Goal: Book appointment/travel/reservation

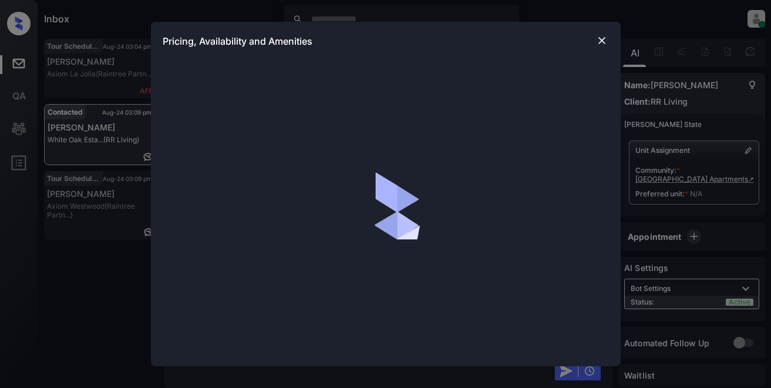
scroll to position [2925, 0]
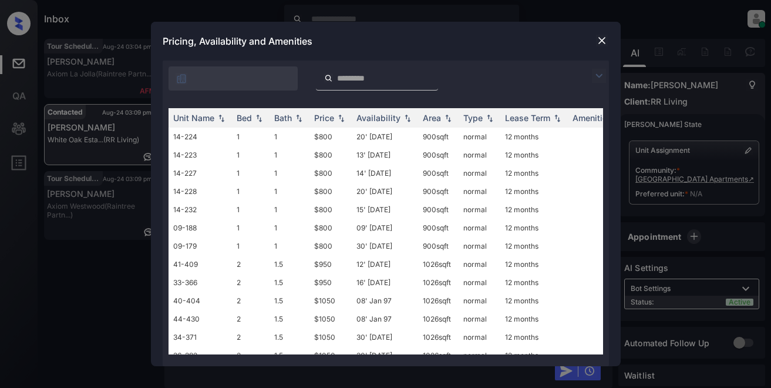
click at [598, 74] on img at bounding box center [599, 76] width 14 height 14
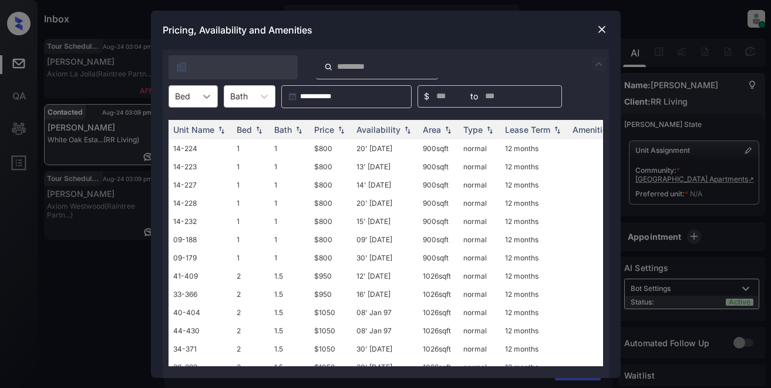
click at [211, 99] on icon at bounding box center [207, 96] width 12 height 12
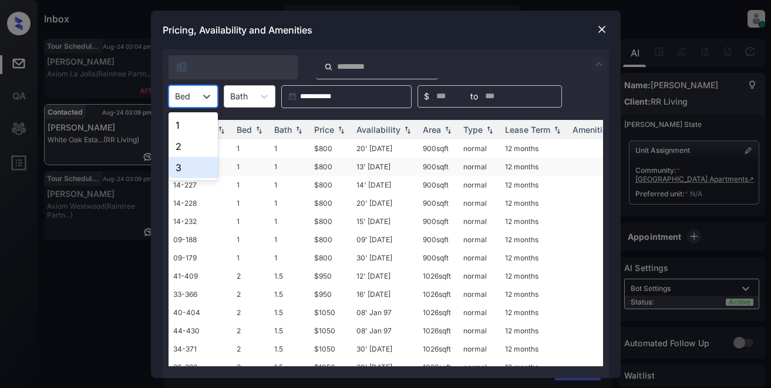
click at [194, 164] on div "3" at bounding box center [193, 167] width 49 height 21
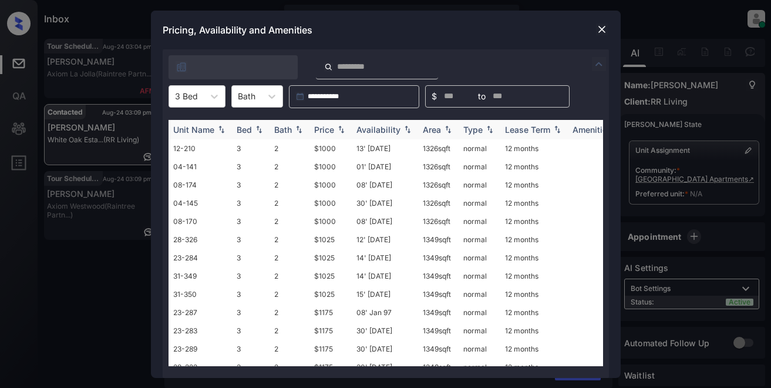
click at [285, 127] on div "Bath" at bounding box center [283, 130] width 18 height 10
click at [319, 128] on div "Price" at bounding box center [324, 130] width 20 height 10
click at [326, 145] on td "$1000" at bounding box center [331, 148] width 42 height 18
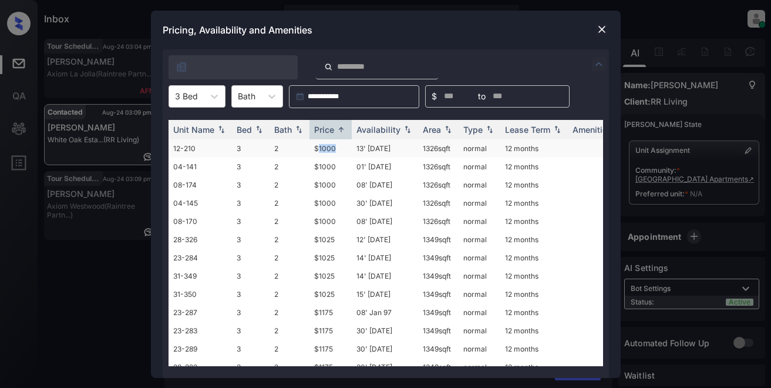
click at [326, 145] on td "$1000" at bounding box center [331, 148] width 42 height 18
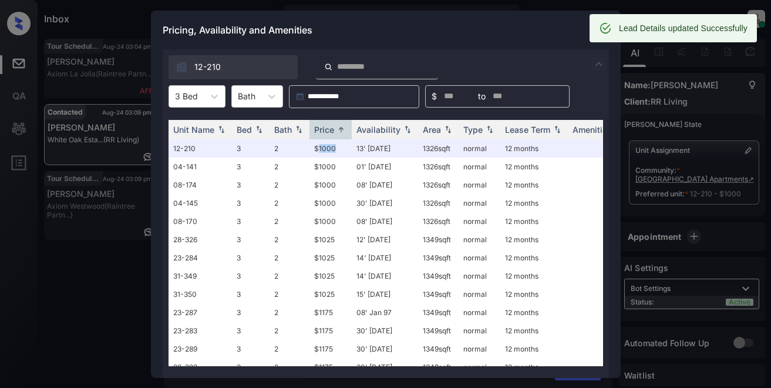
drag, startPoint x: 605, startPoint y: 28, endPoint x: 542, endPoint y: 36, distance: 62.8
click at [542, 39] on div "Lead Details updated Successfully Tour Scheduled Aug-24 03:04 pm Scarlett Luu A…" at bounding box center [404, 233] width 721 height 388
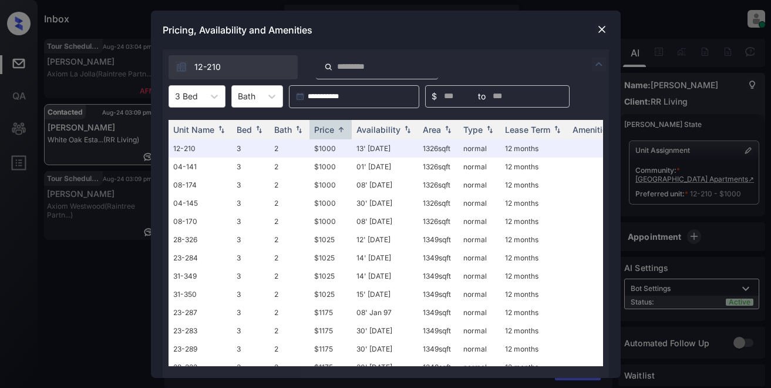
click at [542, 34] on div "Pricing, Availability and Amenities" at bounding box center [386, 30] width 470 height 39
click at [602, 28] on img at bounding box center [602, 29] width 12 height 12
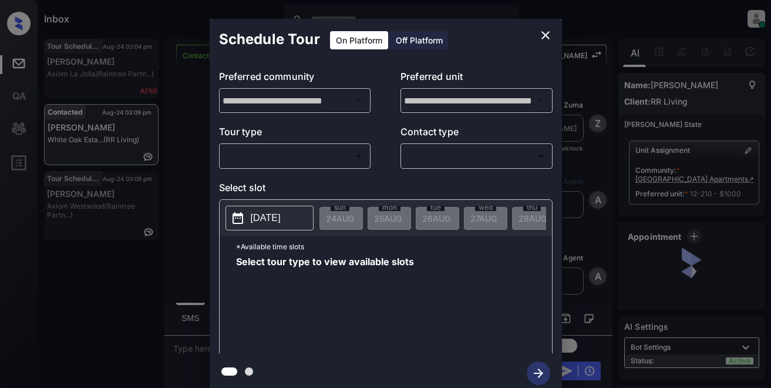
scroll to position [2884, 0]
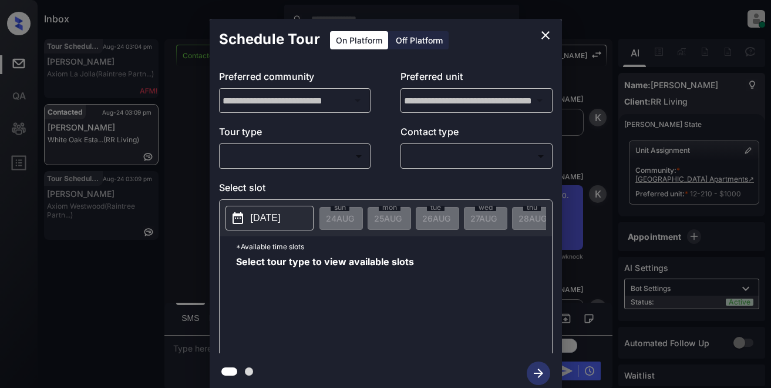
click at [239, 156] on body "Inbox Lyzzelle M. Ceralde Online Set yourself offline Set yourself on break Pro…" at bounding box center [385, 194] width 771 height 388
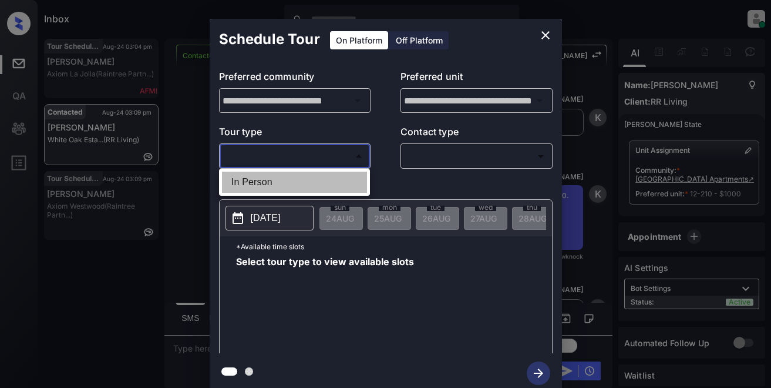
drag, startPoint x: 231, startPoint y: 181, endPoint x: 414, endPoint y: 160, distance: 183.9
click at [236, 181] on li "In Person" at bounding box center [294, 182] width 145 height 21
type input "********"
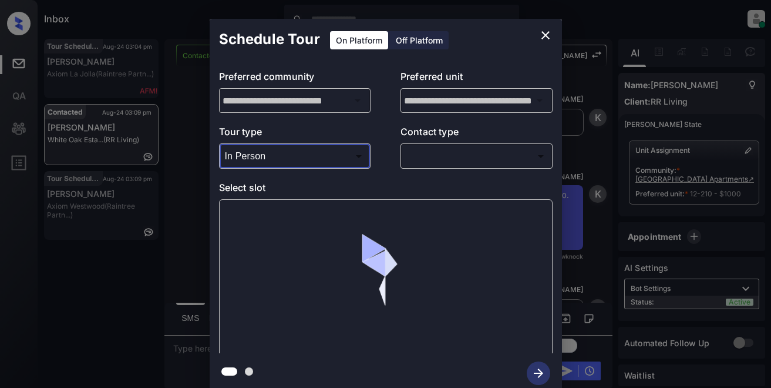
click at [448, 157] on body "Inbox Lyzzelle M. Ceralde Online Set yourself offline Set yourself on break Pro…" at bounding box center [385, 194] width 771 height 388
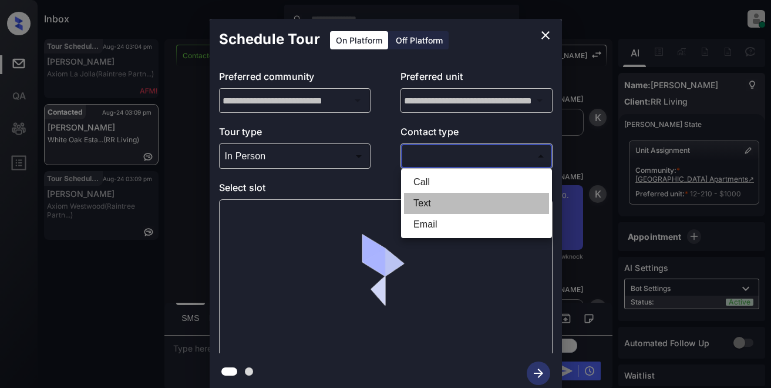
click at [424, 205] on li "Text" at bounding box center [476, 203] width 145 height 21
type input "****"
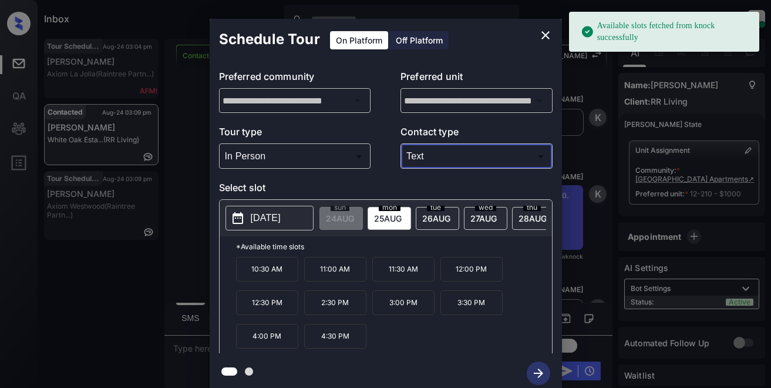
click at [249, 221] on button "2025-08-25" at bounding box center [270, 218] width 88 height 25
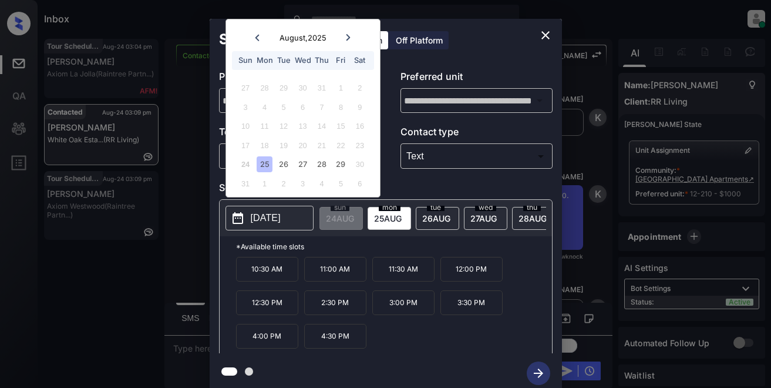
click at [264, 166] on div "25" at bounding box center [265, 164] width 16 height 16
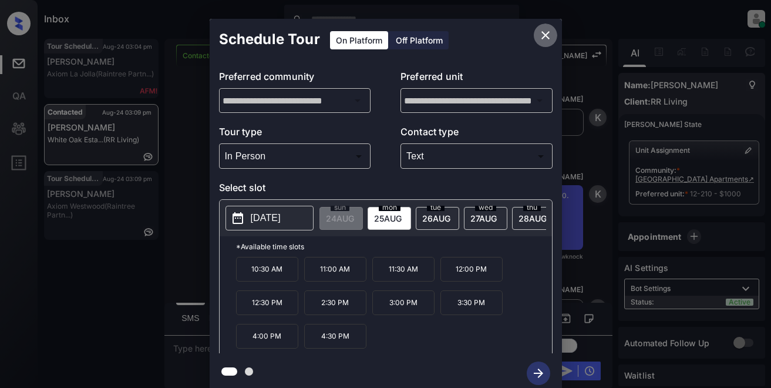
click at [546, 35] on icon "close" at bounding box center [546, 35] width 8 height 8
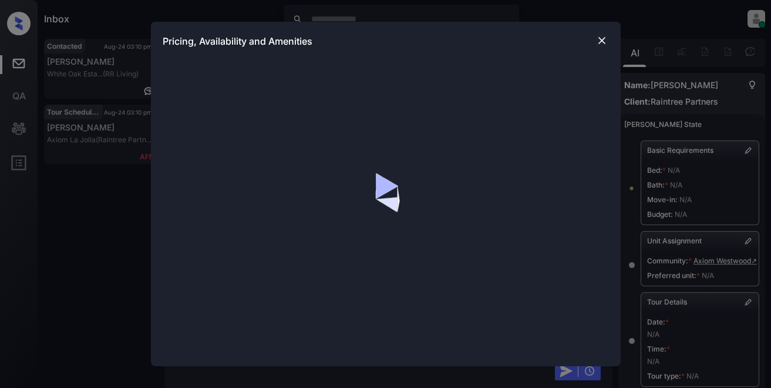
scroll to position [4035, 0]
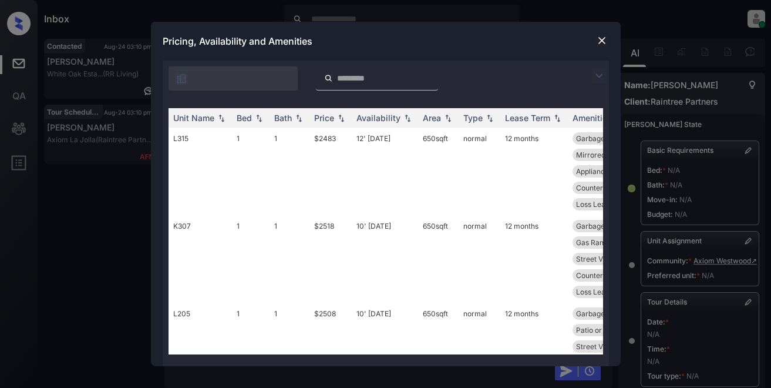
click at [609, 76] on div at bounding box center [602, 76] width 14 height 14
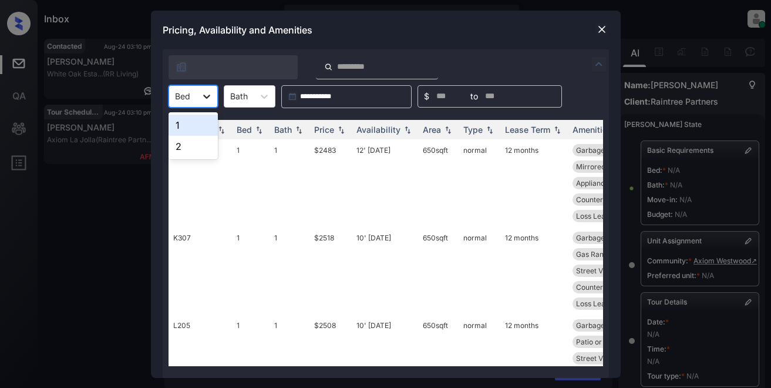
click at [204, 98] on icon at bounding box center [207, 96] width 12 height 12
click at [199, 126] on div "1" at bounding box center [193, 125] width 49 height 21
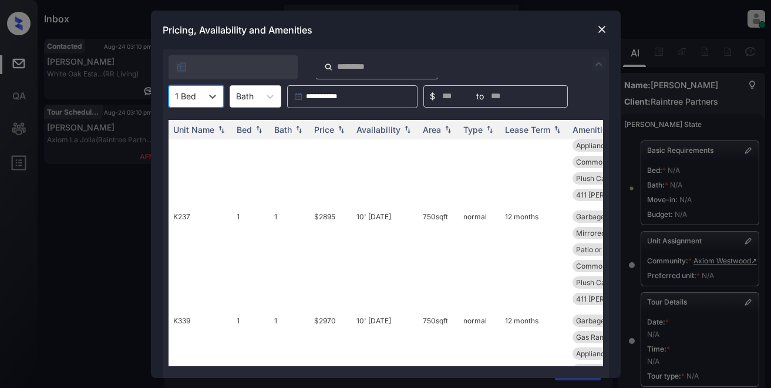
scroll to position [860, 0]
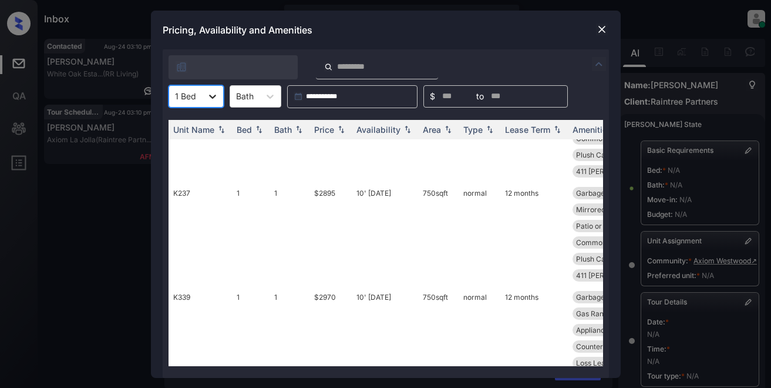
click at [216, 96] on icon at bounding box center [213, 96] width 12 height 12
click at [181, 146] on div "2" at bounding box center [196, 146] width 55 height 21
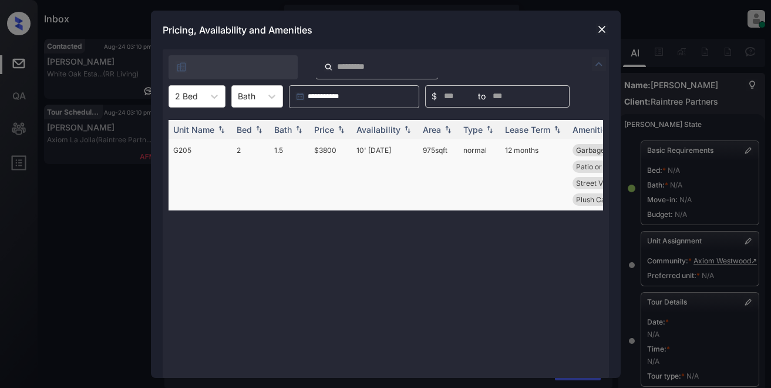
click at [295, 161] on td "1.5" at bounding box center [290, 174] width 40 height 71
click at [328, 129] on div "Price" at bounding box center [324, 130] width 20 height 10
click at [214, 100] on icon at bounding box center [215, 96] width 12 height 12
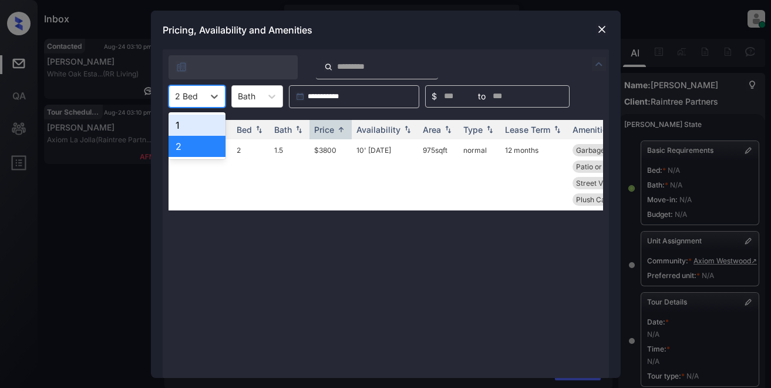
click at [189, 122] on div "1" at bounding box center [197, 125] width 57 height 21
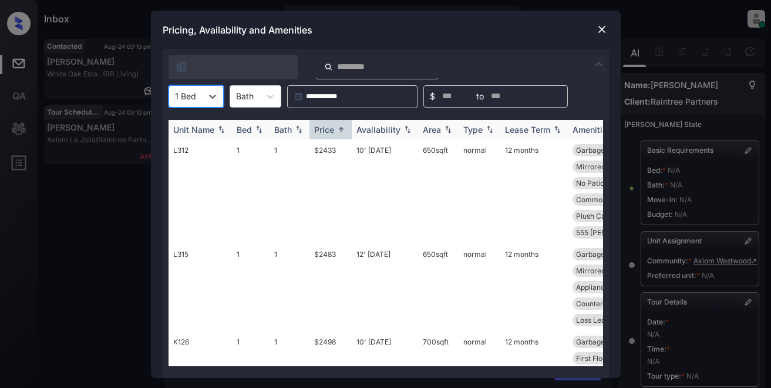
click at [222, 131] on img at bounding box center [222, 129] width 12 height 8
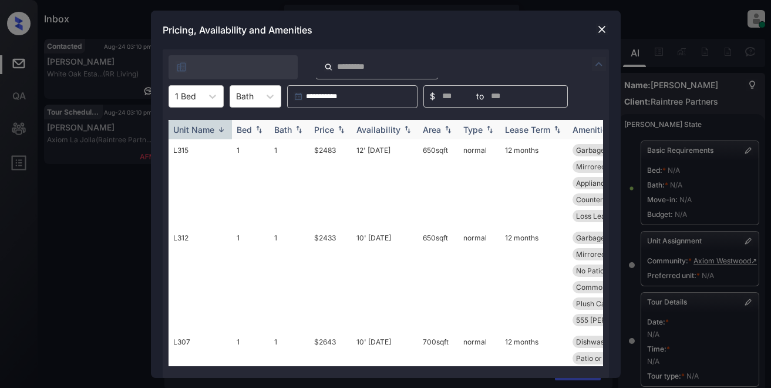
click at [222, 128] on img at bounding box center [222, 129] width 12 height 9
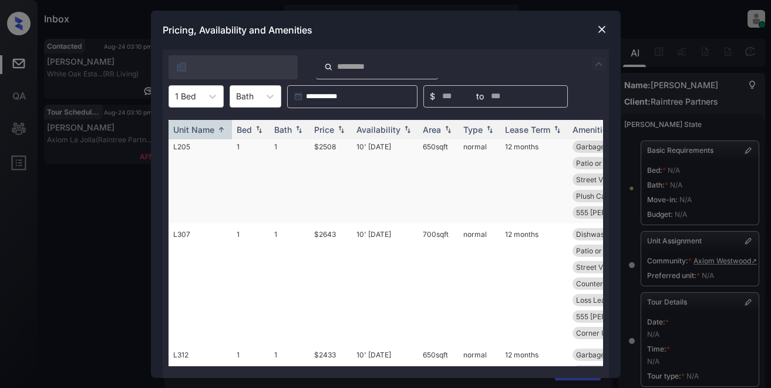
scroll to position [684, 0]
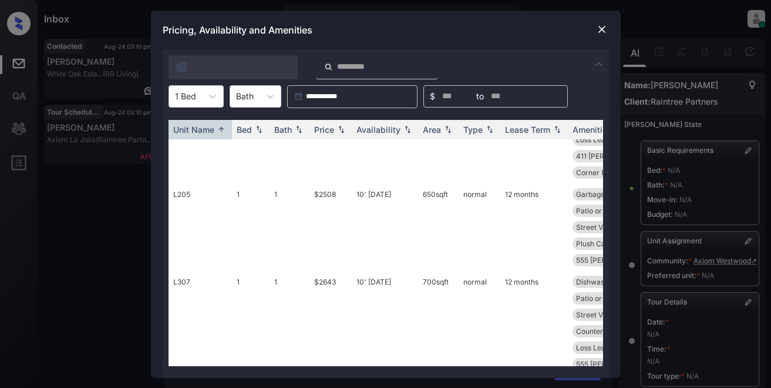
click at [604, 28] on img at bounding box center [602, 29] width 12 height 12
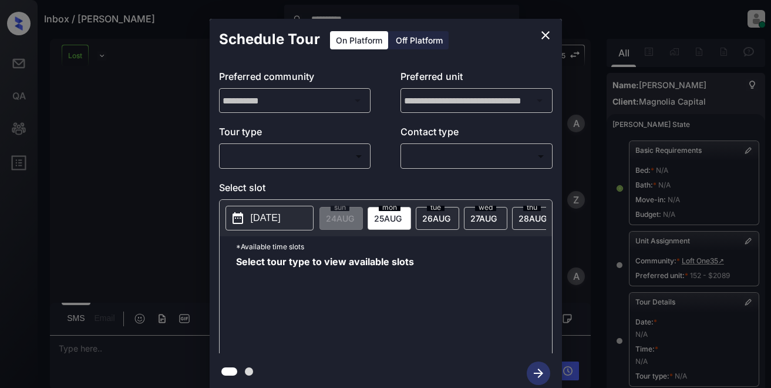
scroll to position [176, 0]
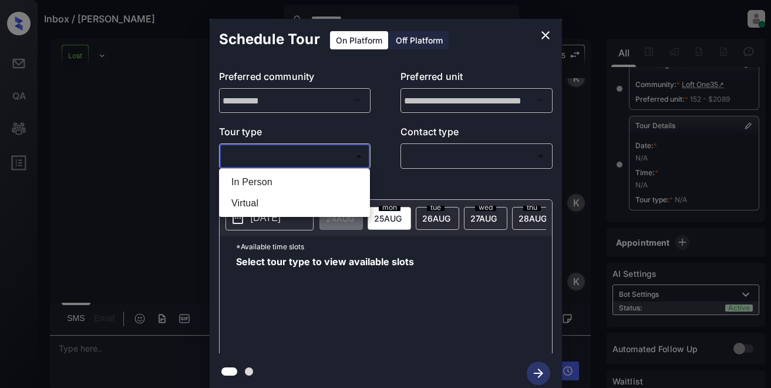
click at [280, 155] on body "**********" at bounding box center [385, 194] width 771 height 388
click at [258, 183] on li "In Person" at bounding box center [294, 182] width 145 height 21
type input "********"
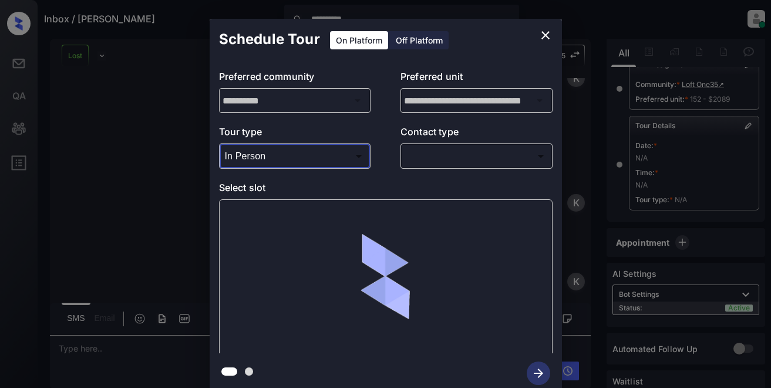
click at [428, 162] on body "**********" at bounding box center [385, 194] width 771 height 388
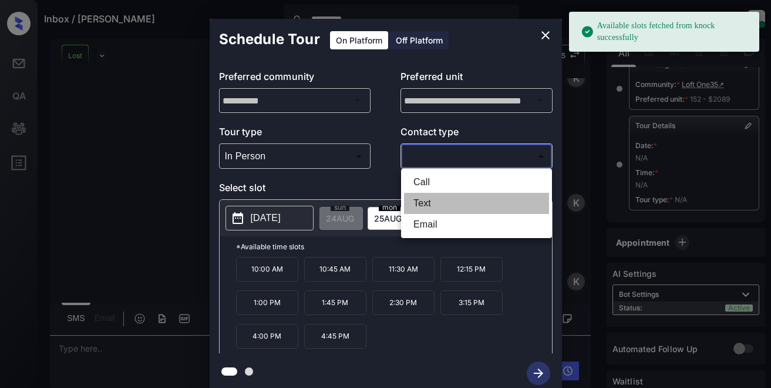
click at [419, 200] on li "Text" at bounding box center [476, 203] width 145 height 21
type input "****"
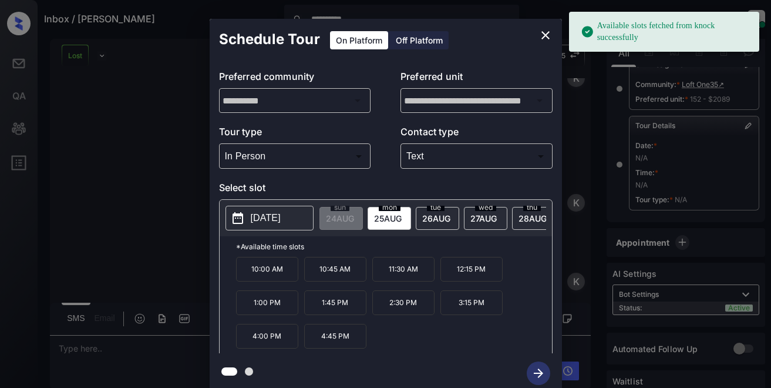
click at [250, 224] on button "2025-08-25" at bounding box center [270, 218] width 88 height 25
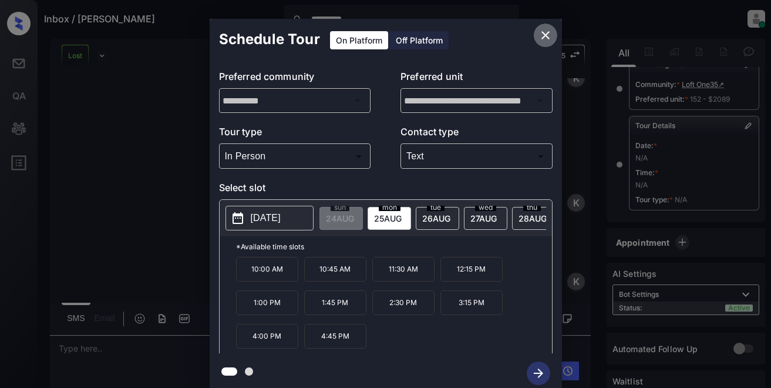
click at [549, 34] on icon "close" at bounding box center [546, 35] width 14 height 14
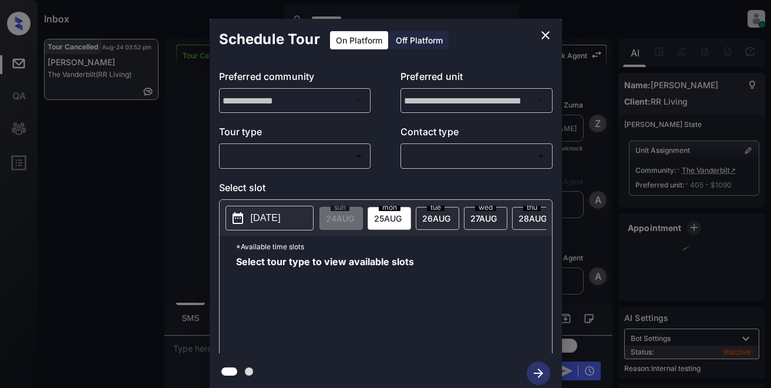
scroll to position [8921, 0]
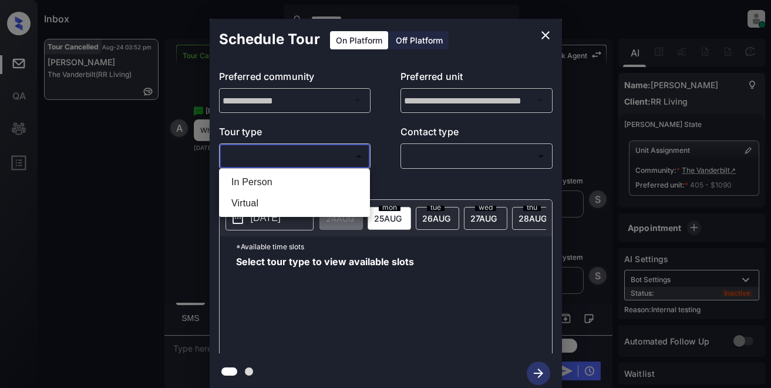
click at [319, 163] on body "**********" at bounding box center [385, 194] width 771 height 388
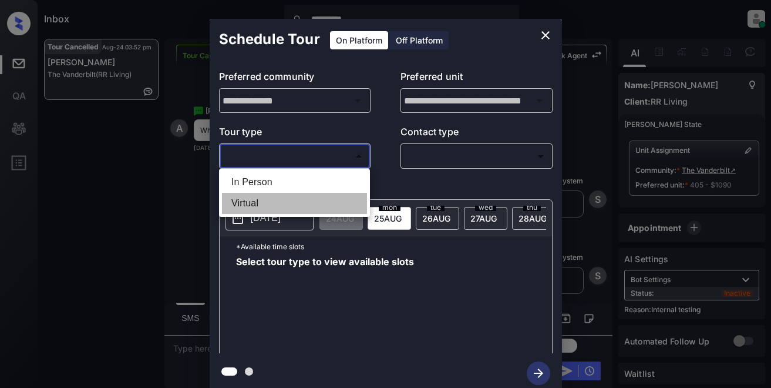
click at [249, 202] on li "Virtual" at bounding box center [294, 203] width 145 height 21
type input "*******"
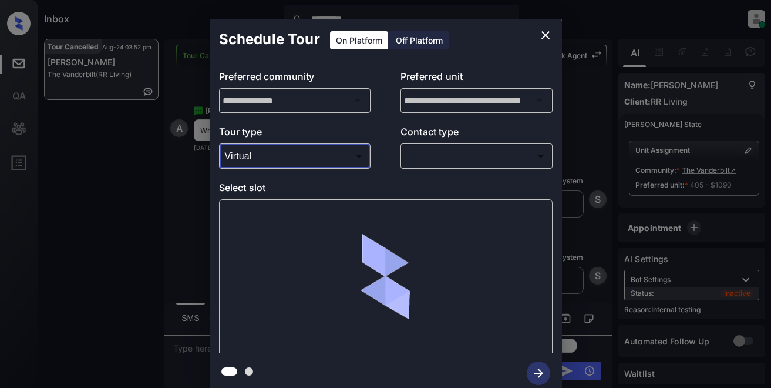
click at [447, 162] on body "**********" at bounding box center [385, 194] width 771 height 388
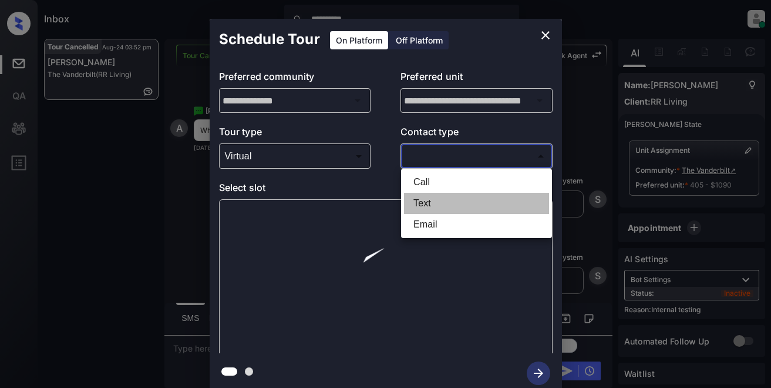
click at [427, 206] on li "Text" at bounding box center [476, 203] width 145 height 21
type input "****"
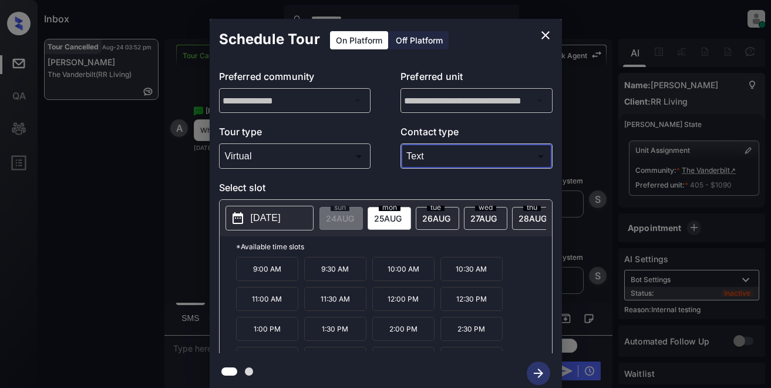
click at [552, 39] on icon "close" at bounding box center [546, 35] width 14 height 14
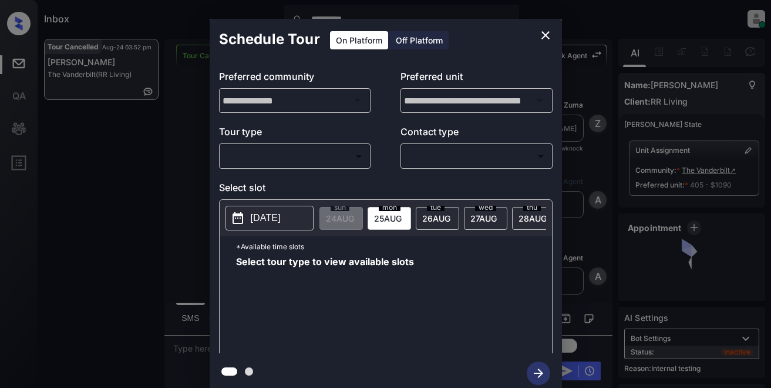
scroll to position [8921, 0]
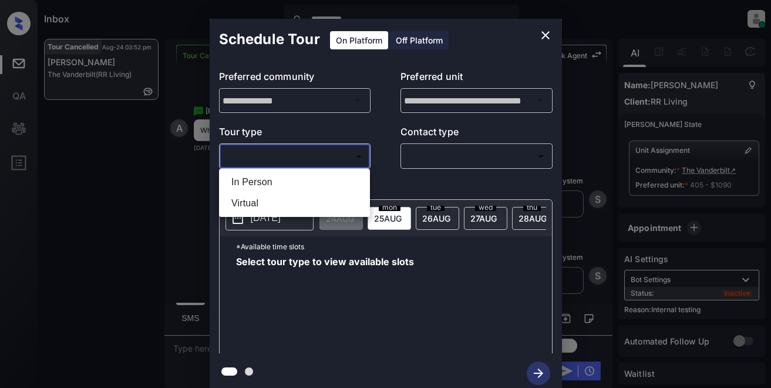
click at [264, 157] on body "**********" at bounding box center [385, 194] width 771 height 388
click at [254, 205] on li "Virtual" at bounding box center [294, 203] width 145 height 21
type input "*******"
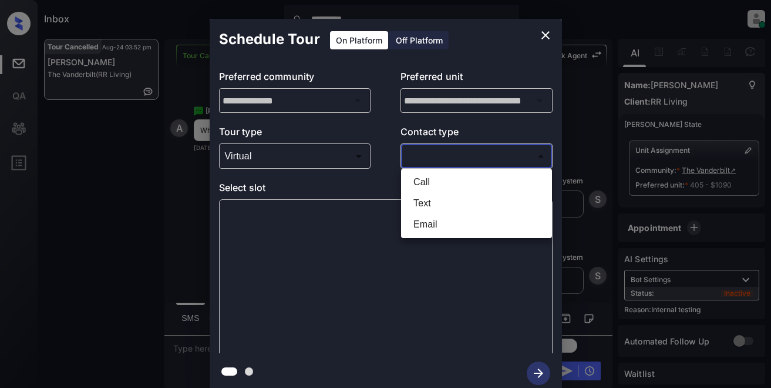
click at [434, 151] on body "**********" at bounding box center [385, 194] width 771 height 388
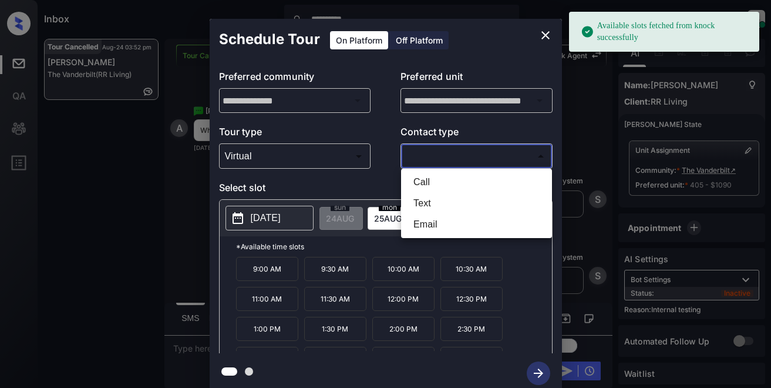
click at [425, 205] on li "Text" at bounding box center [476, 203] width 145 height 21
type input "****"
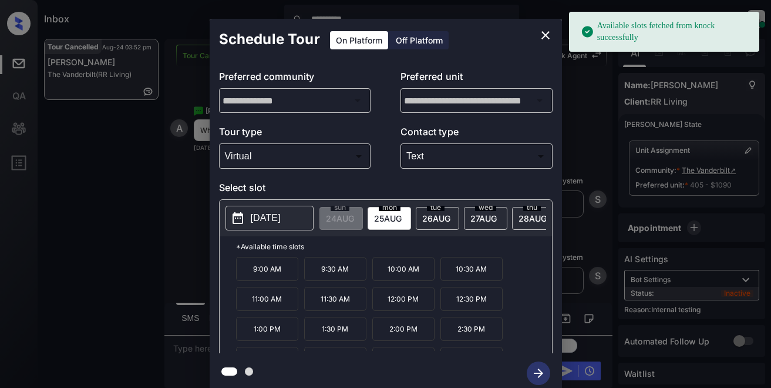
click at [258, 222] on p "2025-08-25" at bounding box center [266, 218] width 30 height 14
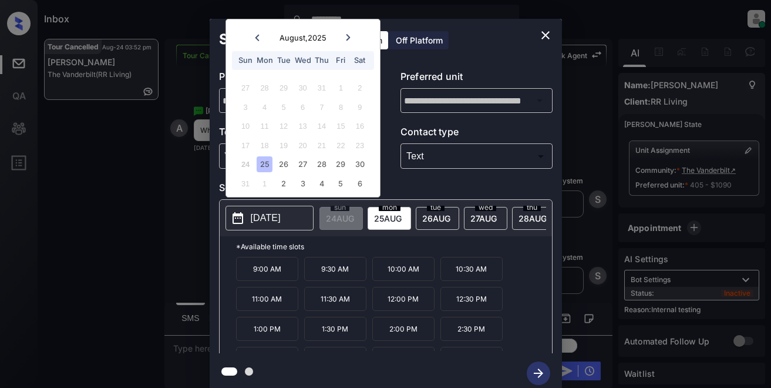
click at [319, 308] on p "11:30 AM" at bounding box center [335, 299] width 62 height 24
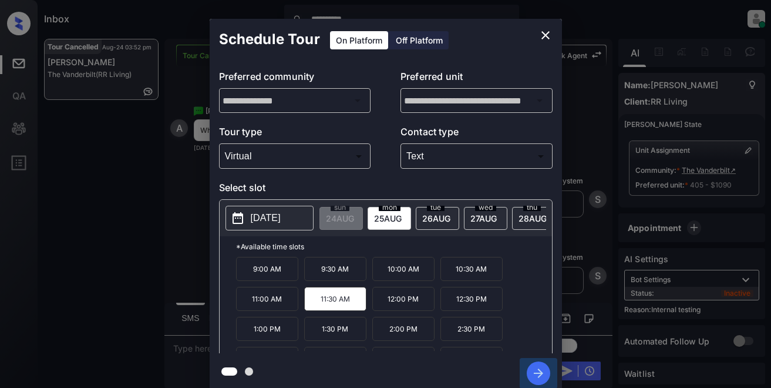
click at [545, 380] on icon "button" at bounding box center [538, 372] width 23 height 23
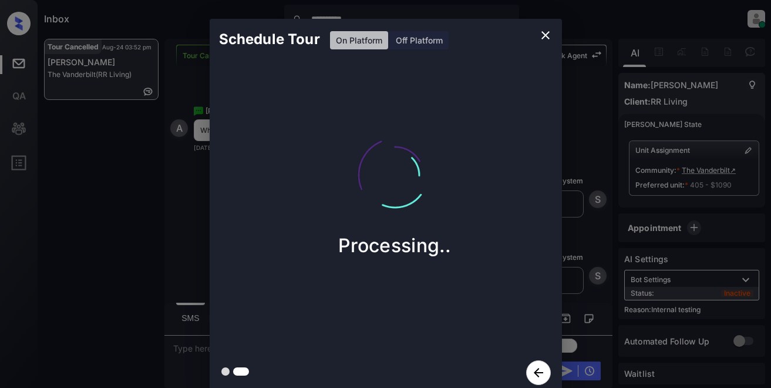
click at [254, 157] on div "Processing.." at bounding box center [395, 186] width 352 height 140
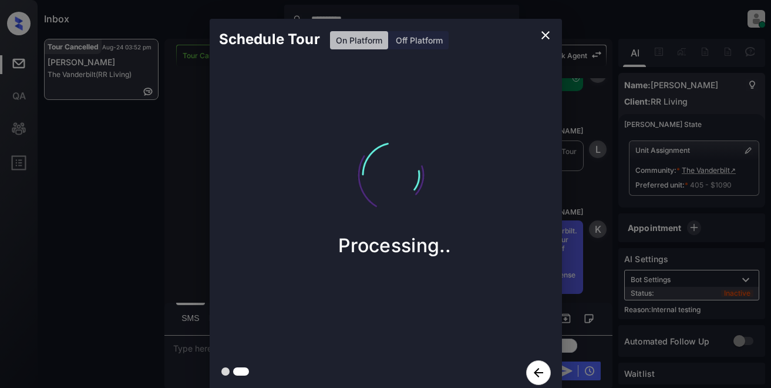
scroll to position [9199, 0]
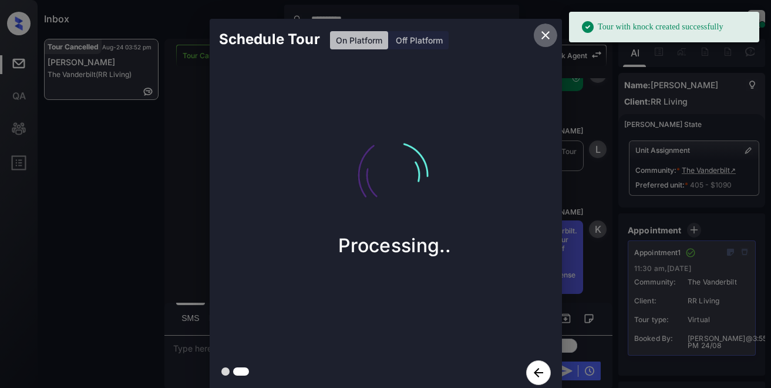
click at [545, 36] on icon "close" at bounding box center [546, 35] width 8 height 8
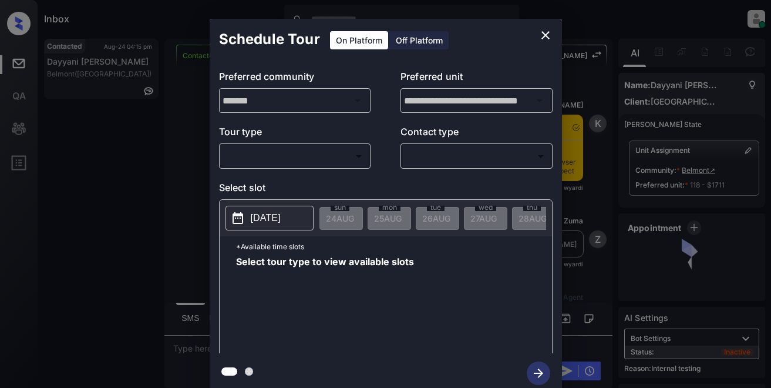
scroll to position [4546, 0]
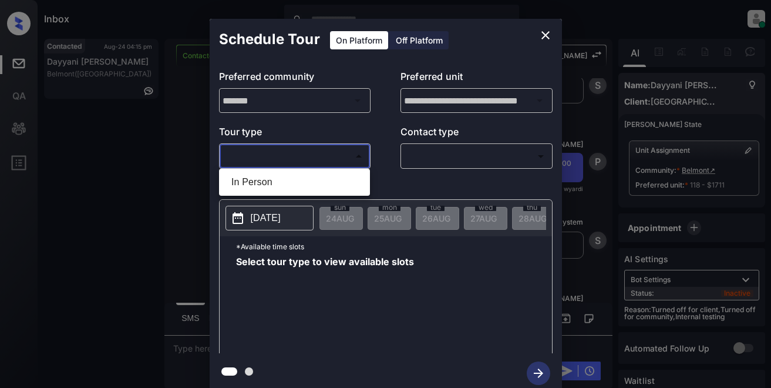
click at [258, 162] on body "Inbox Lyzzelle M. Ceralde Online Set yourself offline Set yourself on break Pro…" at bounding box center [385, 194] width 771 height 388
drag, startPoint x: 249, startPoint y: 182, endPoint x: 363, endPoint y: 155, distance: 117.7
click at [249, 182] on li "In Person" at bounding box center [294, 182] width 145 height 21
type input "********"
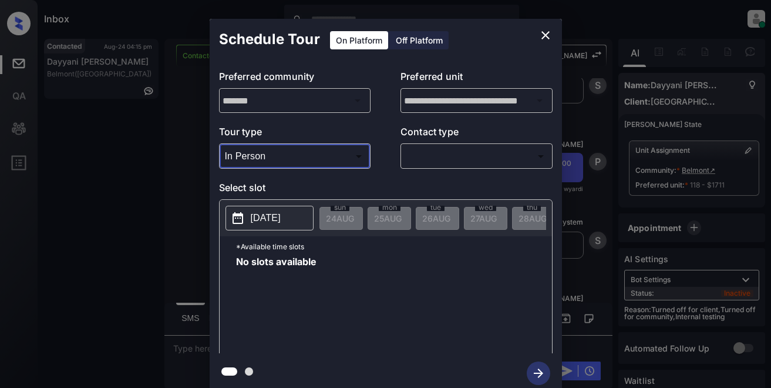
click at [432, 157] on body "Inbox Lyzzelle M. Ceralde Online Set yourself offline Set yourself on break Pro…" at bounding box center [385, 194] width 771 height 388
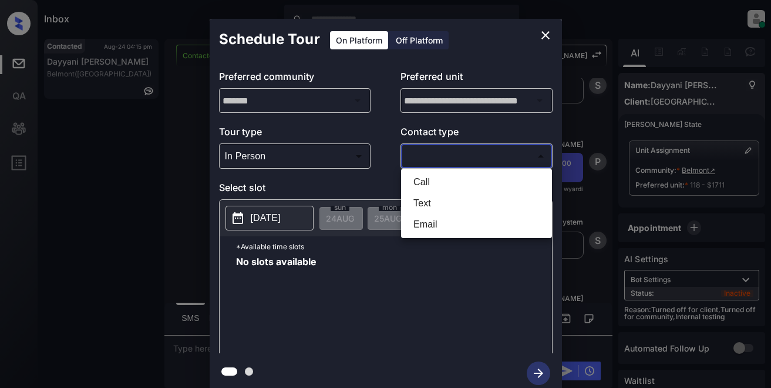
click at [423, 205] on li "Text" at bounding box center [476, 203] width 145 height 21
type input "****"
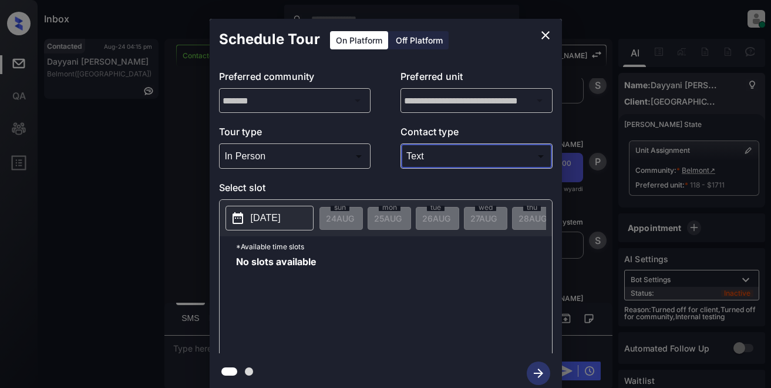
click at [270, 216] on p "2025-08-24" at bounding box center [266, 218] width 30 height 14
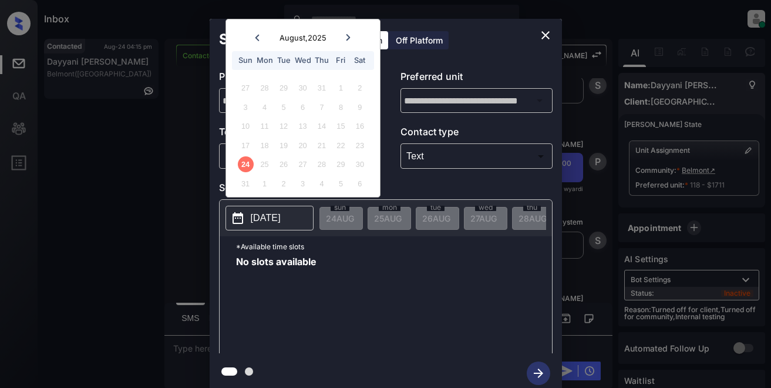
click at [350, 35] on icon at bounding box center [348, 37] width 7 height 7
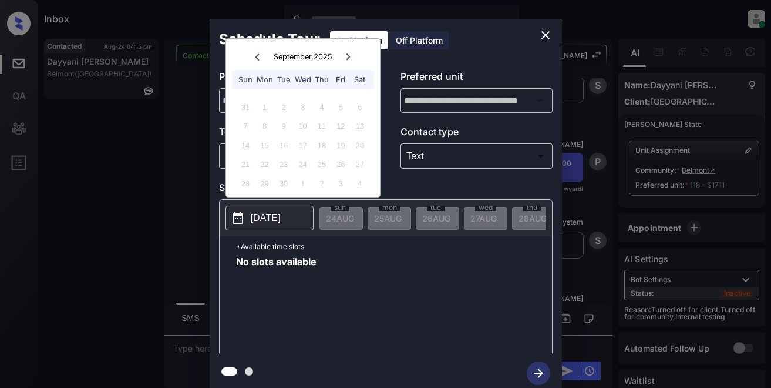
click at [345, 58] on icon at bounding box center [348, 56] width 7 height 7
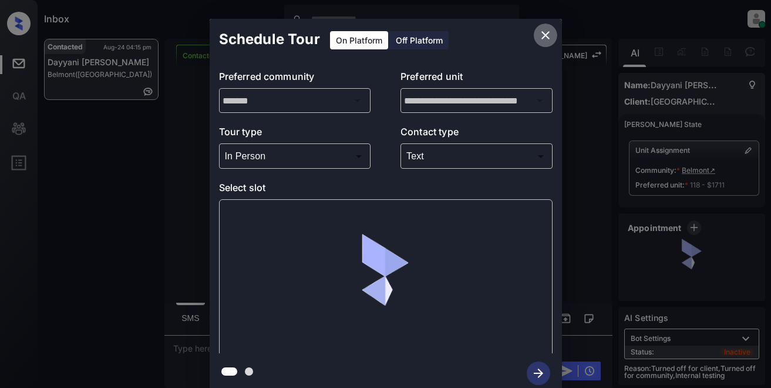
click at [546, 33] on icon "close" at bounding box center [546, 35] width 14 height 14
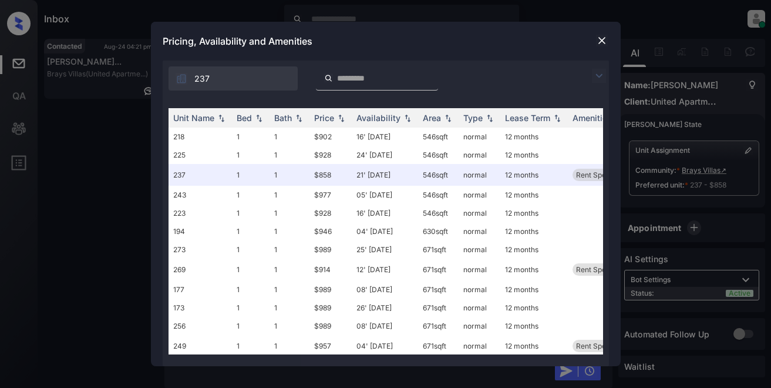
scroll to position [1343, 0]
click at [596, 76] on img at bounding box center [599, 76] width 14 height 14
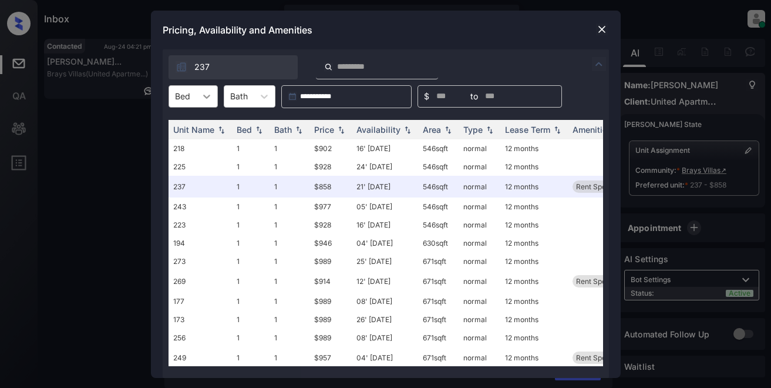
click at [210, 97] on icon at bounding box center [207, 96] width 12 height 12
click at [188, 126] on div "1" at bounding box center [193, 125] width 49 height 21
click at [335, 129] on img at bounding box center [341, 129] width 12 height 8
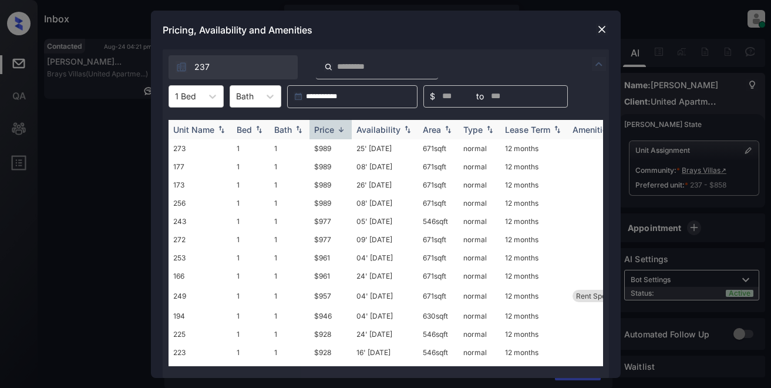
click at [335, 129] on img at bounding box center [341, 129] width 12 height 9
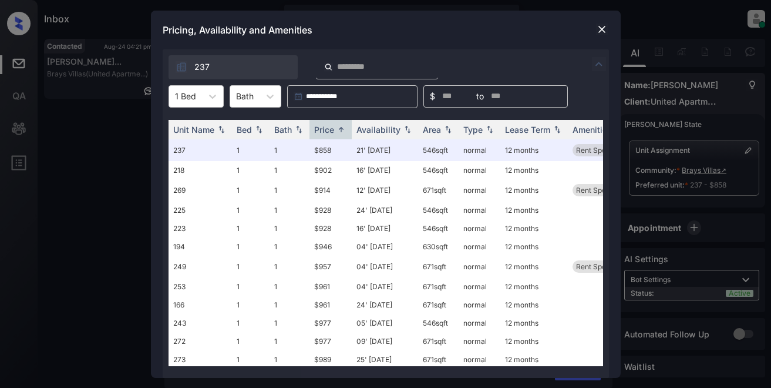
click at [602, 28] on img at bounding box center [602, 29] width 12 height 12
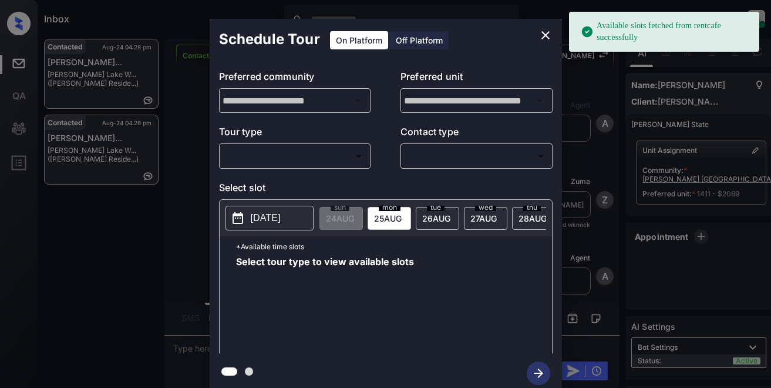
scroll to position [2920, 0]
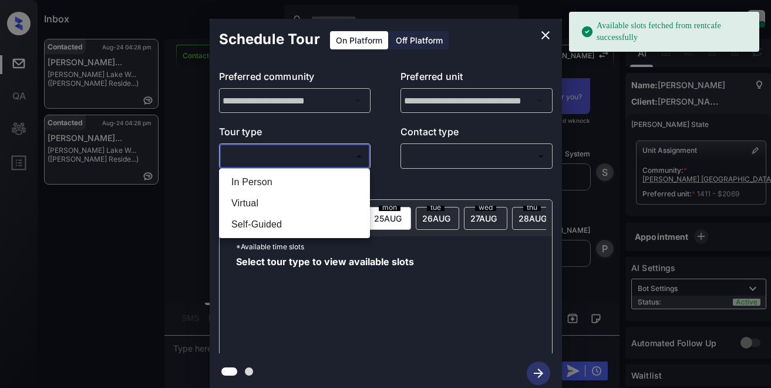
drag, startPoint x: 310, startPoint y: 153, endPoint x: 288, endPoint y: 167, distance: 26.7
click at [309, 152] on body "Available slots fetched from rentcafe successfully Inbox Lyzzelle M. Ceralde On…" at bounding box center [385, 194] width 771 height 388
click at [263, 183] on li "In Person" at bounding box center [294, 182] width 145 height 21
type input "********"
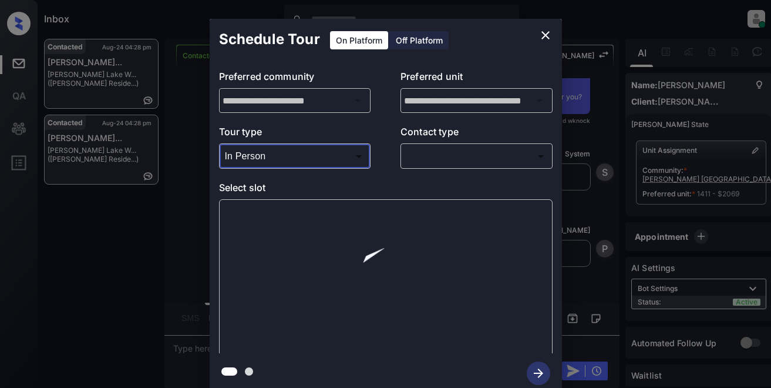
click at [408, 154] on body "Available slots fetched from rentcafe successfully Inbox Lyzzelle M. Ceralde On…" at bounding box center [385, 194] width 771 height 388
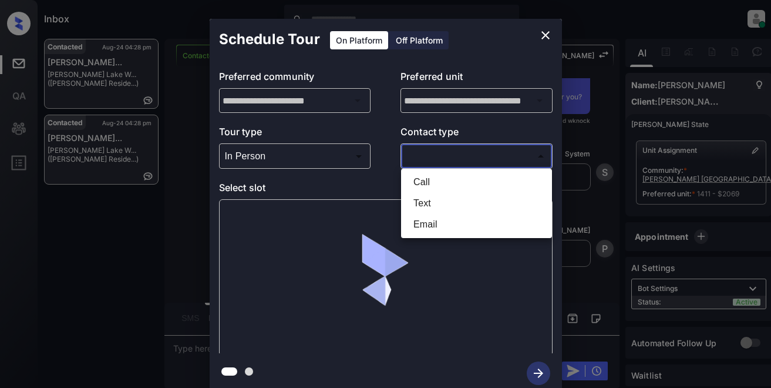
click at [431, 202] on li "Text" at bounding box center [476, 203] width 145 height 21
type input "****"
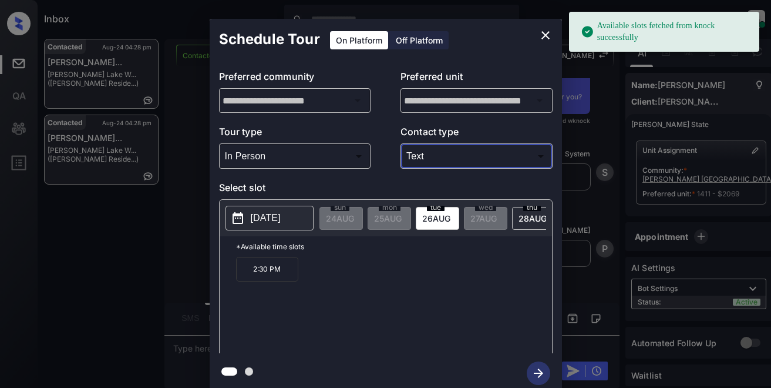
click at [253, 218] on p "[DATE]" at bounding box center [266, 218] width 30 height 14
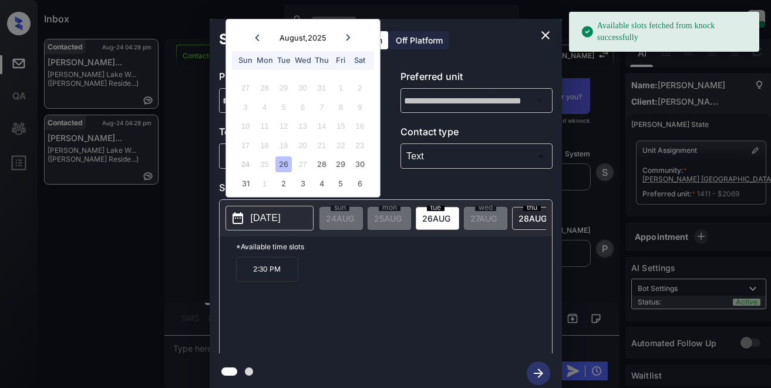
drag, startPoint x: 288, startPoint y: 163, endPoint x: 297, endPoint y: 163, distance: 8.2
click at [294, 163] on div "24 25 26 27 28 29 30" at bounding box center [303, 164] width 146 height 19
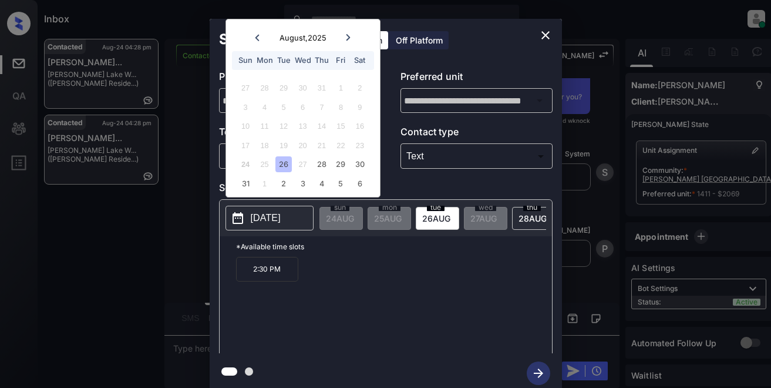
drag, startPoint x: 266, startPoint y: 279, endPoint x: 277, endPoint y: 280, distance: 11.2
click at [267, 279] on p "2:30 PM" at bounding box center [267, 269] width 62 height 25
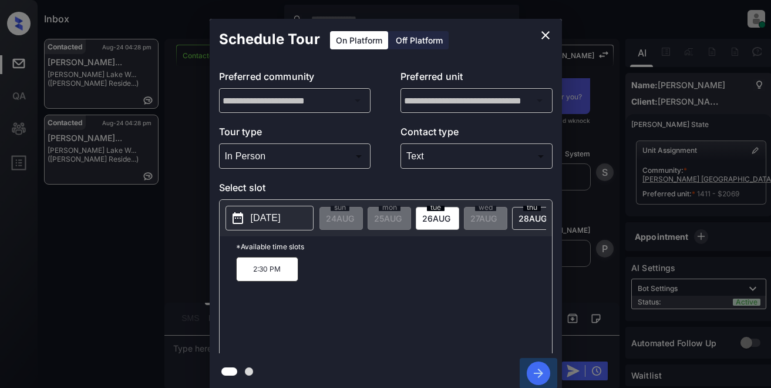
click at [546, 378] on icon "button" at bounding box center [538, 372] width 23 height 23
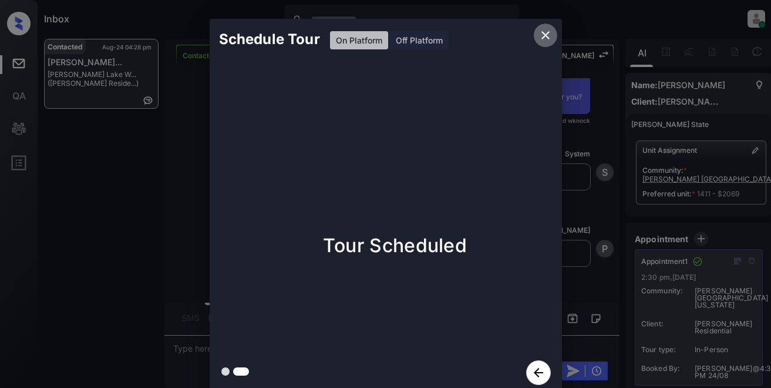
click at [542, 34] on icon "close" at bounding box center [546, 35] width 14 height 14
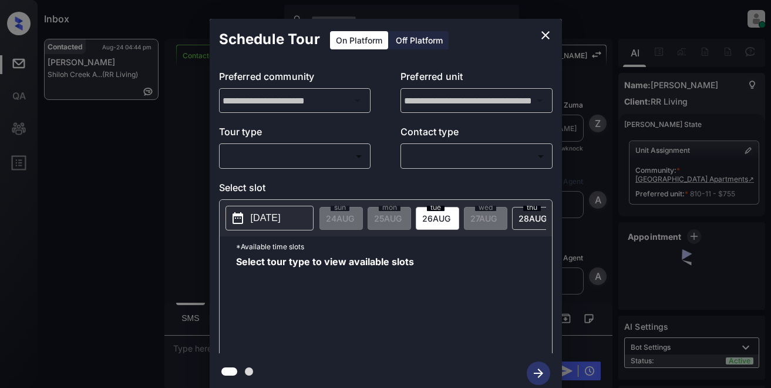
scroll to position [4524, 0]
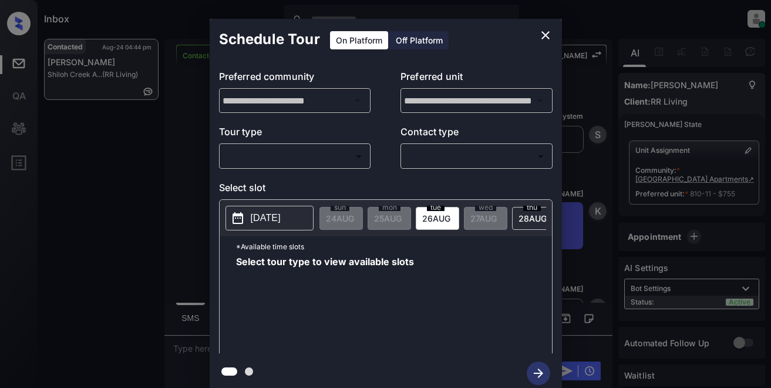
click at [332, 165] on body "Inbox Lyzzelle [PERSON_NAME] Online Set yourself offline Set yourself on break …" at bounding box center [385, 194] width 771 height 388
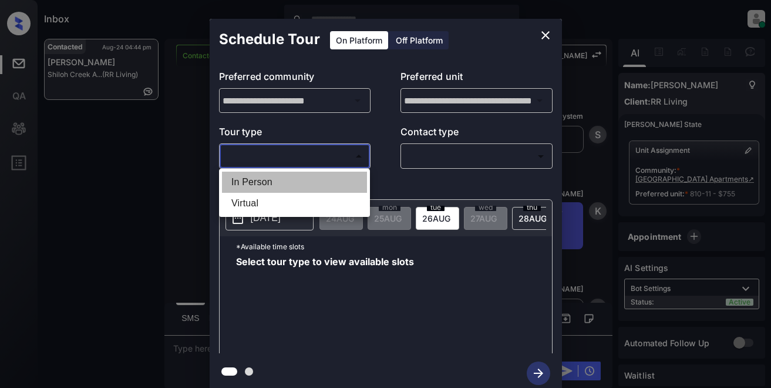
click at [270, 182] on li "In Person" at bounding box center [294, 182] width 145 height 21
type input "********"
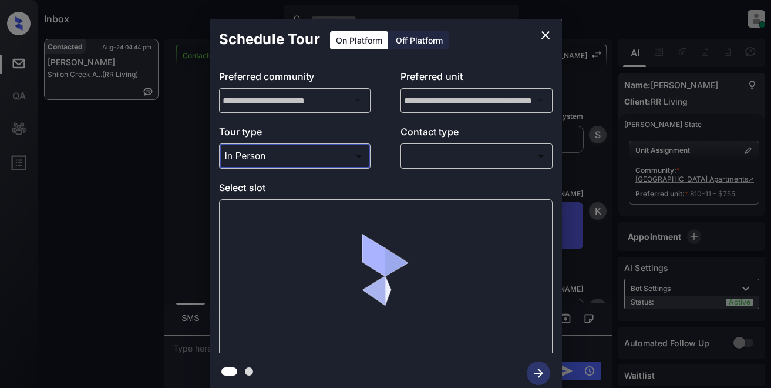
click at [442, 156] on body "Inbox Lyzzelle [PERSON_NAME] Online Set yourself offline Set yourself on break …" at bounding box center [385, 194] width 771 height 388
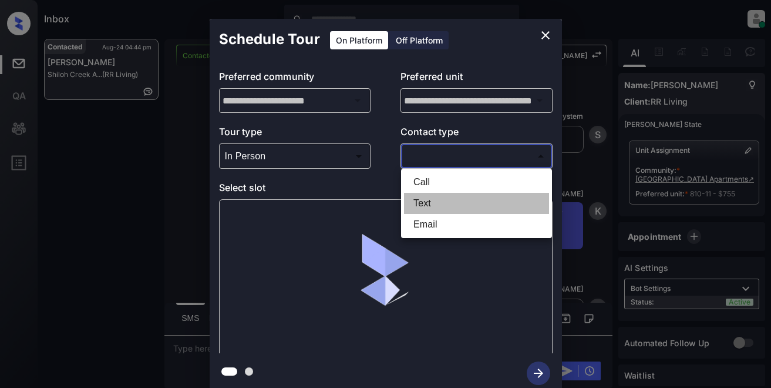
click at [424, 202] on li "Text" at bounding box center [476, 203] width 145 height 21
type input "****"
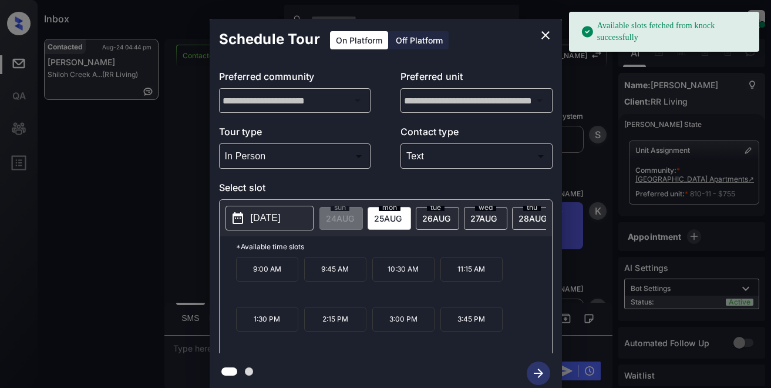
click at [266, 217] on p "[DATE]" at bounding box center [266, 218] width 30 height 14
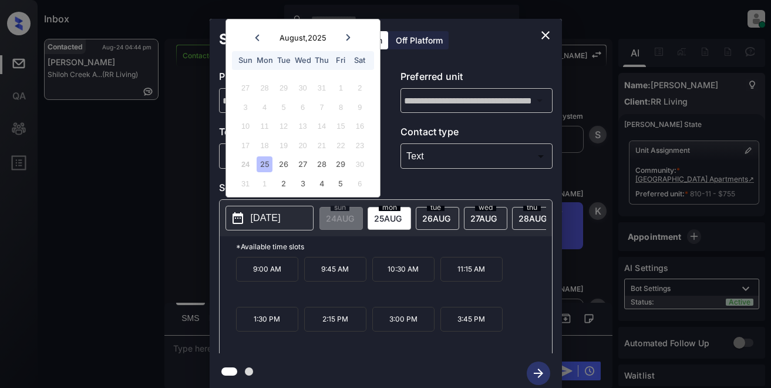
click at [348, 36] on icon at bounding box center [349, 37] width 4 height 6
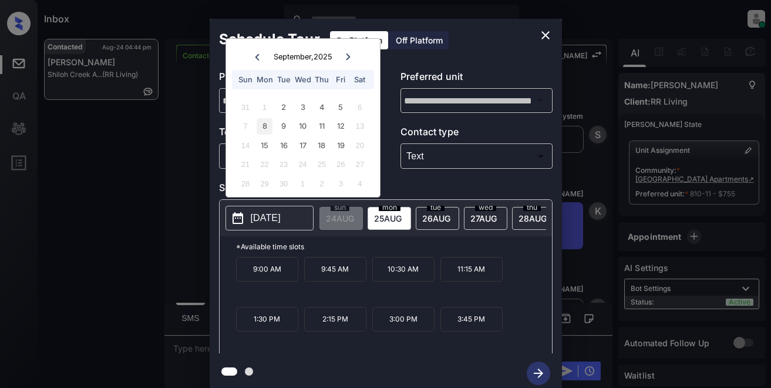
click at [263, 127] on div "8" at bounding box center [265, 126] width 16 height 16
click at [283, 128] on div "9" at bounding box center [284, 126] width 16 height 16
click at [306, 132] on div "10" at bounding box center [303, 126] width 16 height 16
click at [328, 130] on div "11" at bounding box center [322, 126] width 16 height 16
click at [341, 126] on div "12" at bounding box center [341, 126] width 16 height 16
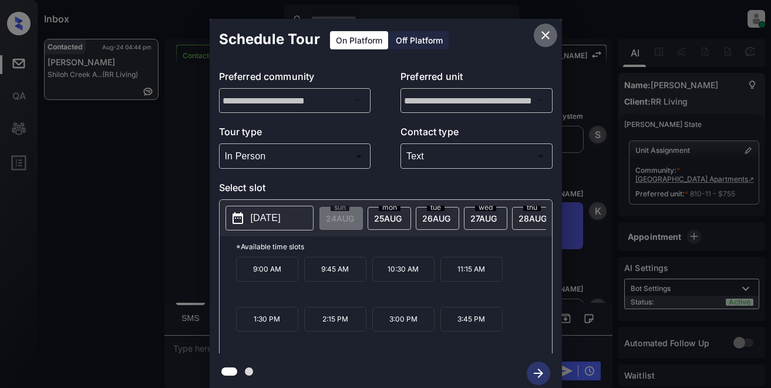
click at [543, 41] on icon "close" at bounding box center [546, 35] width 14 height 14
